Goal: Find specific page/section: Find specific page/section

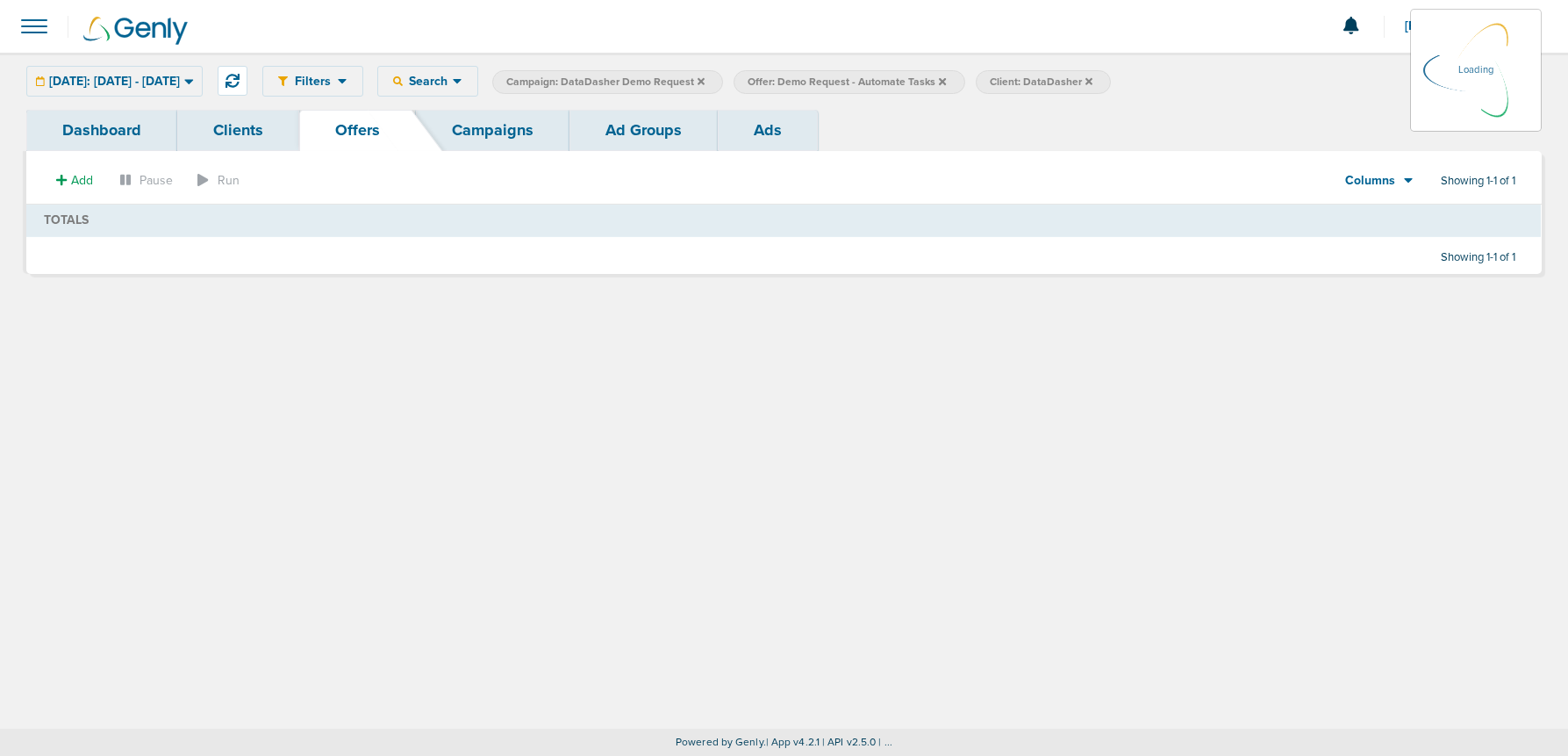
click at [512, 137] on link "Campaigns" at bounding box center [493, 130] width 154 height 42
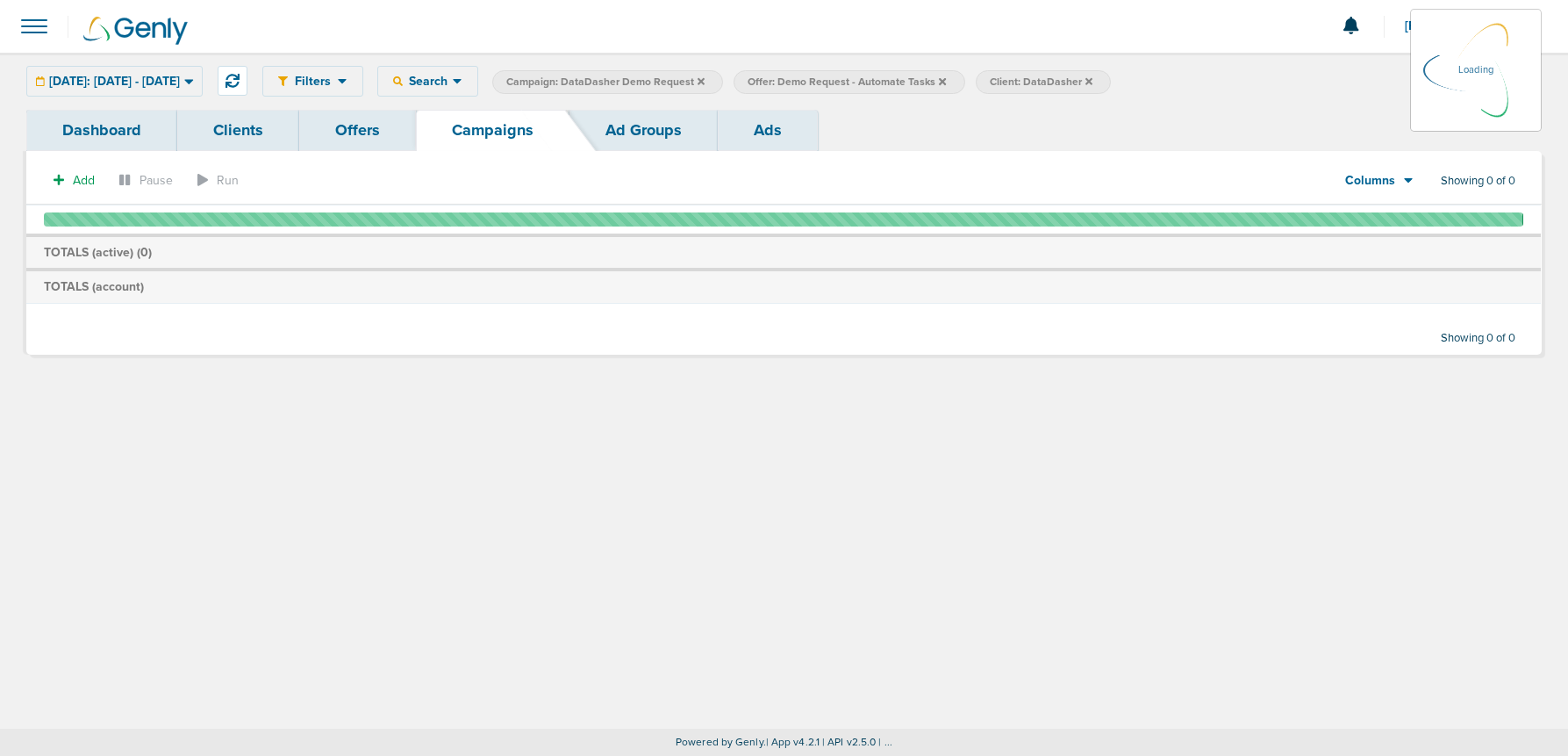
click at [704, 80] on icon at bounding box center [701, 81] width 7 height 11
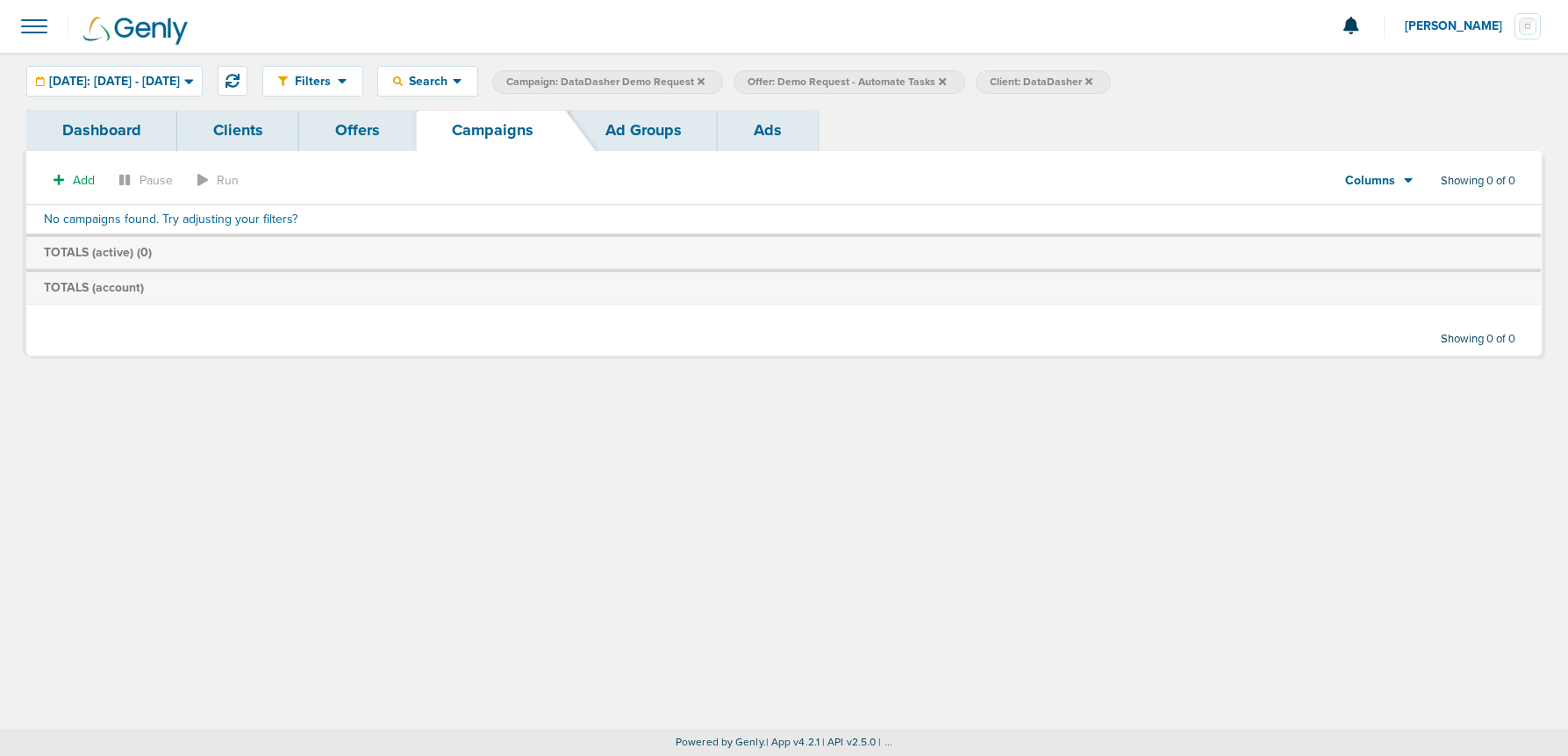
click at [704, 82] on icon at bounding box center [701, 81] width 7 height 7
click at [704, 81] on icon at bounding box center [701, 81] width 7 height 7
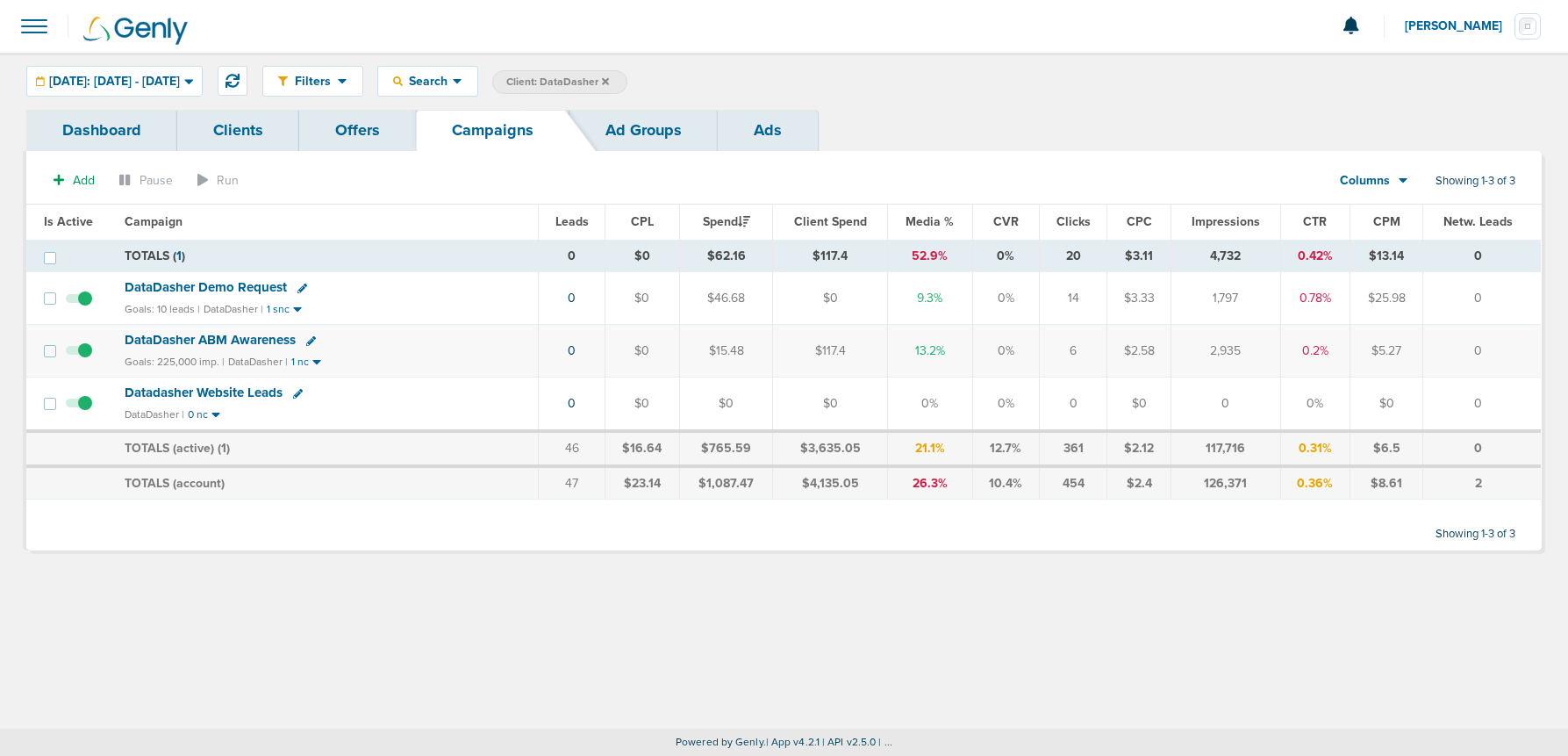
click at [609, 81] on icon at bounding box center [605, 81] width 7 height 11
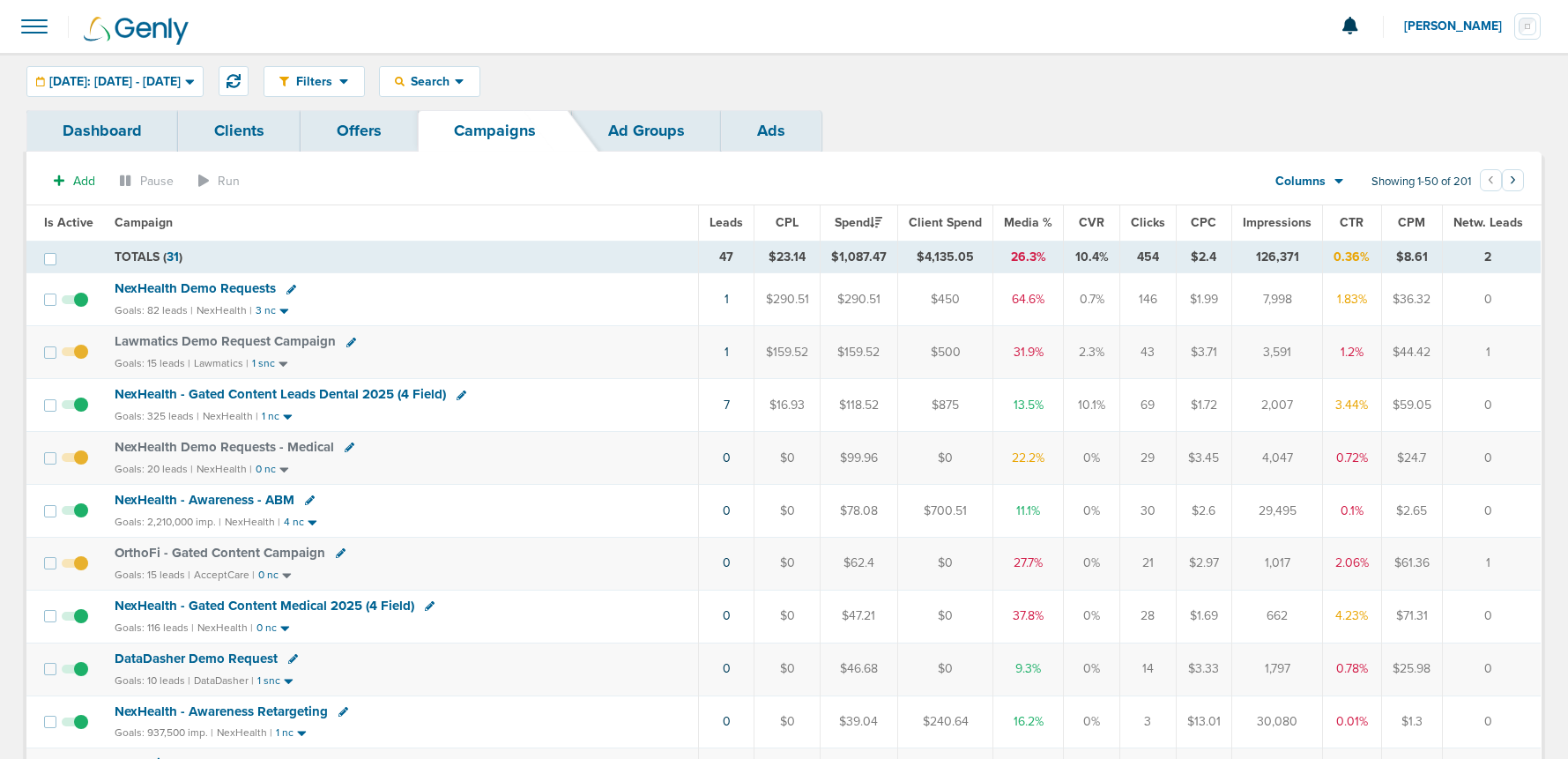
click at [252, 553] on span "OrthoFi - Gated Content Campaign" at bounding box center [220, 553] width 211 height 16
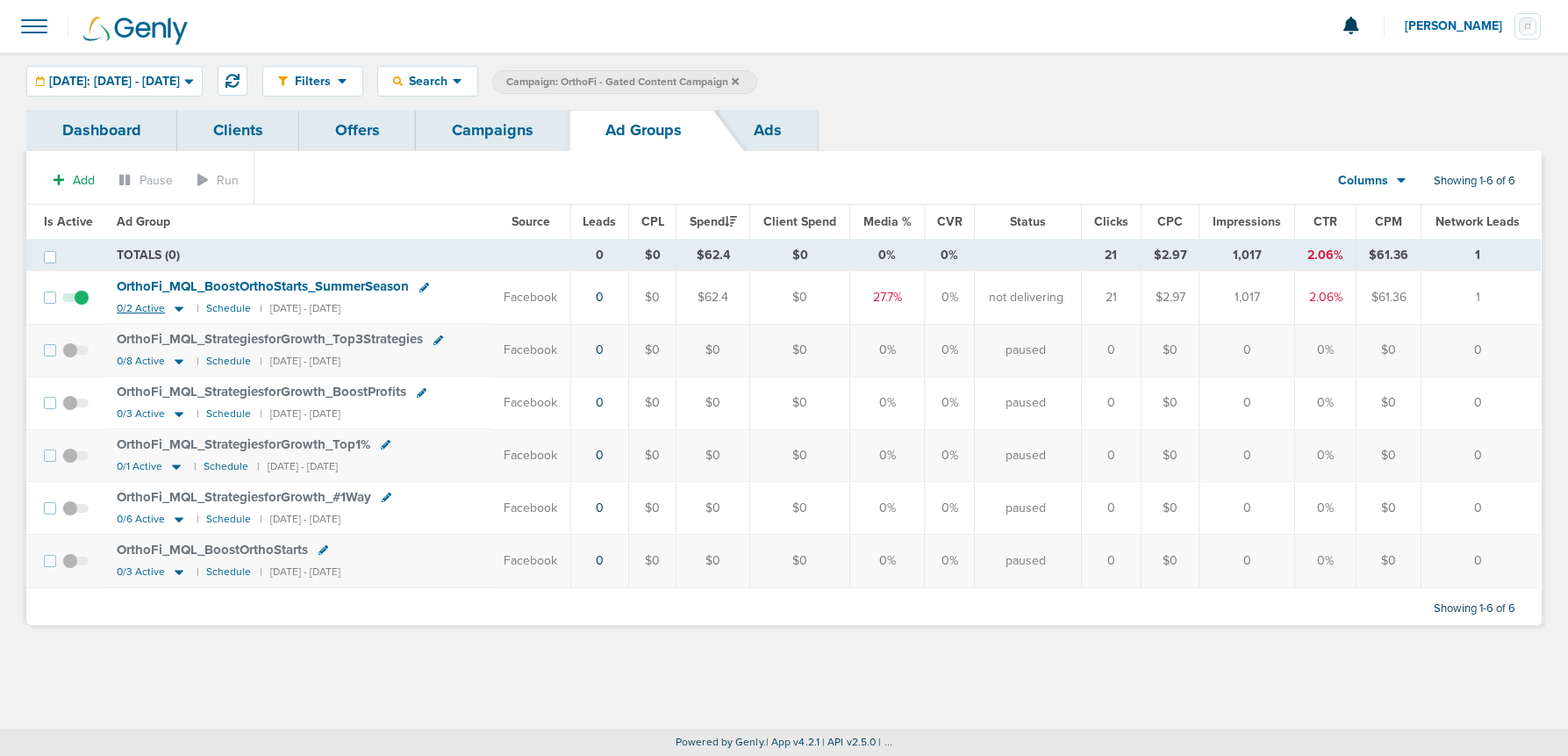
click at [174, 305] on icon at bounding box center [179, 308] width 18 height 15
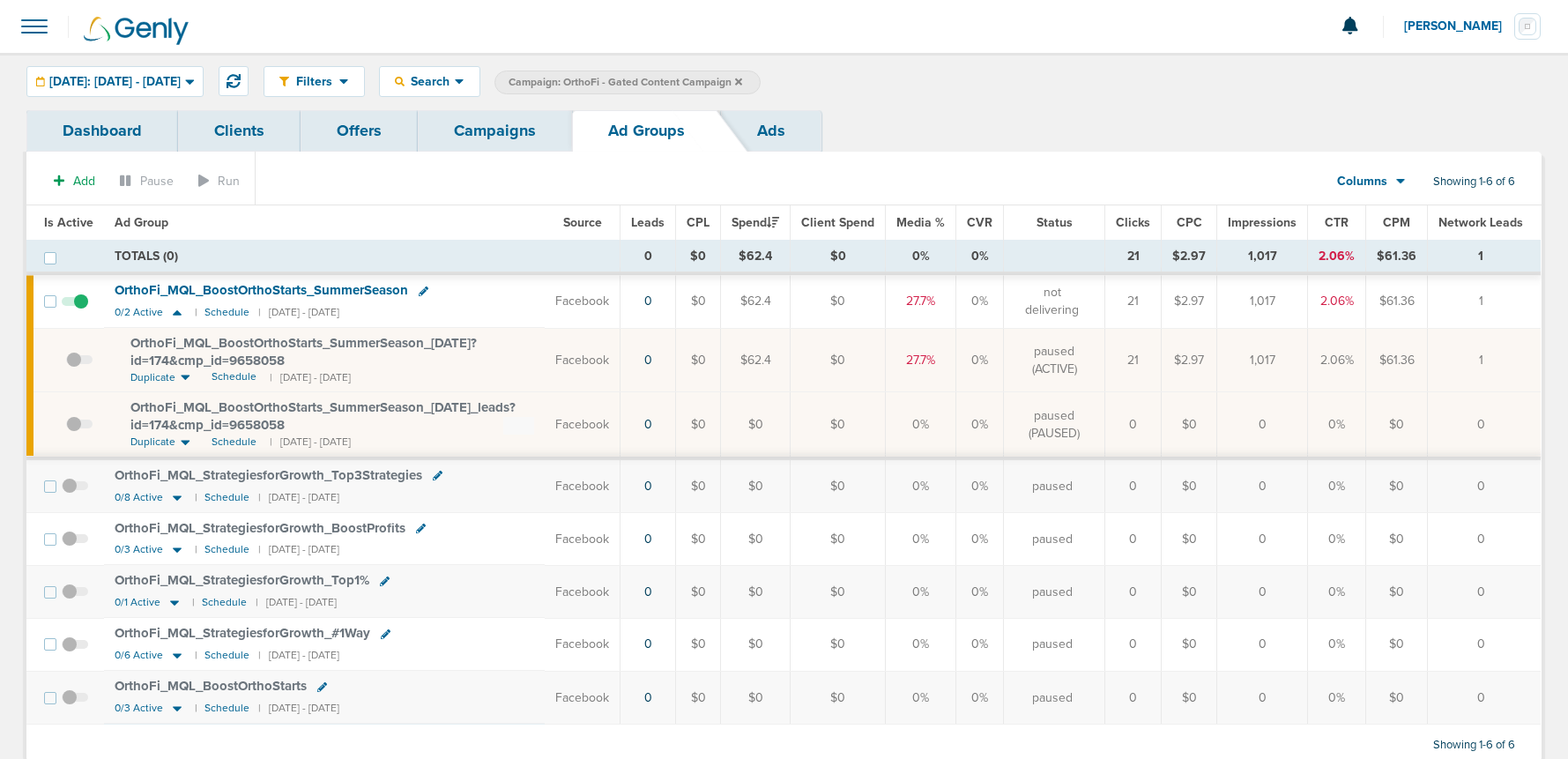
click at [226, 346] on span "OrthoFi_ MQL_ BoostOrthoStarts_ SummerSeason_ [DATE]?id=174&cmp_ id=9658058" at bounding box center [304, 352] width 347 height 34
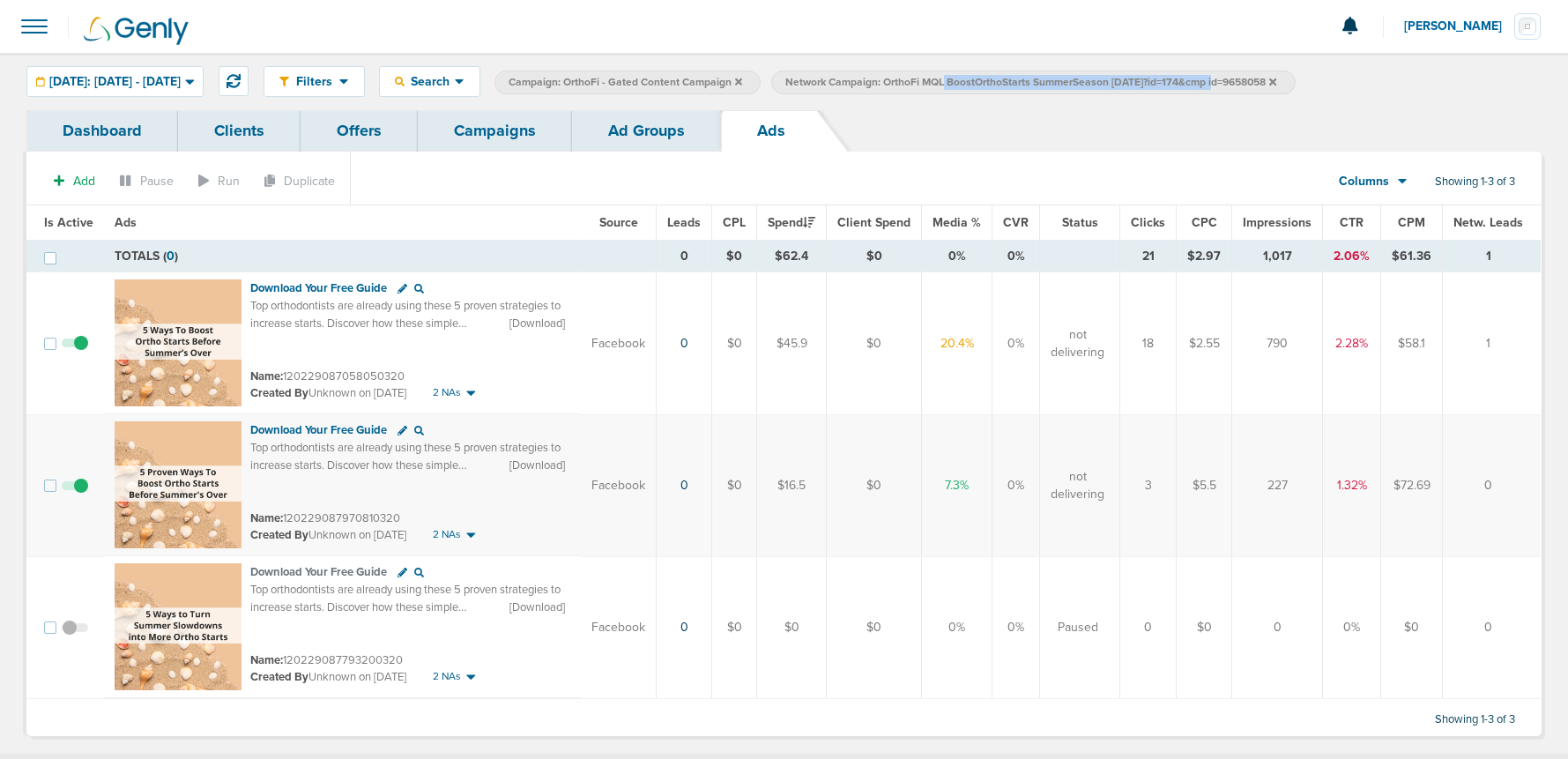
drag, startPoint x: 927, startPoint y: 80, endPoint x: 1195, endPoint y: 84, distance: 268.0
click at [1195, 84] on span "Network Campaign: OrthoFi MQL BoostOrthoStarts SummerSeason [DATE]?id=174&cmp i…" at bounding box center [1031, 82] width 491 height 15
copy span "OrthoFi MQL BoostOrthoStarts SummerSeason [DATE]"
